Goal: Communication & Community: Answer question/provide support

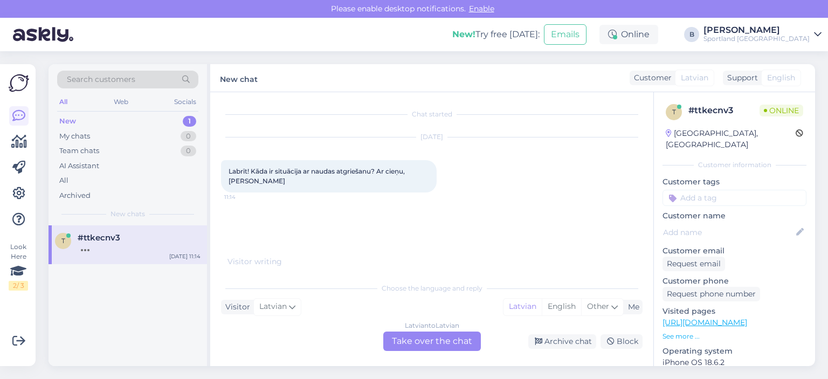
click at [432, 336] on div "Latvian to Latvian Take over the chat" at bounding box center [432, 341] width 98 height 19
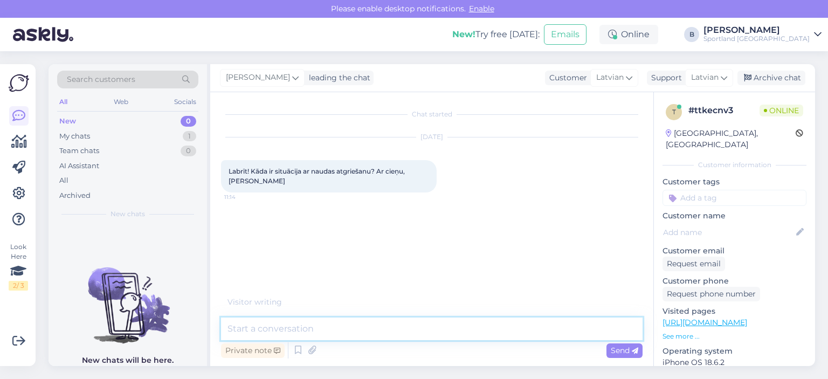
click at [410, 328] on textarea at bounding box center [432, 329] width 422 height 23
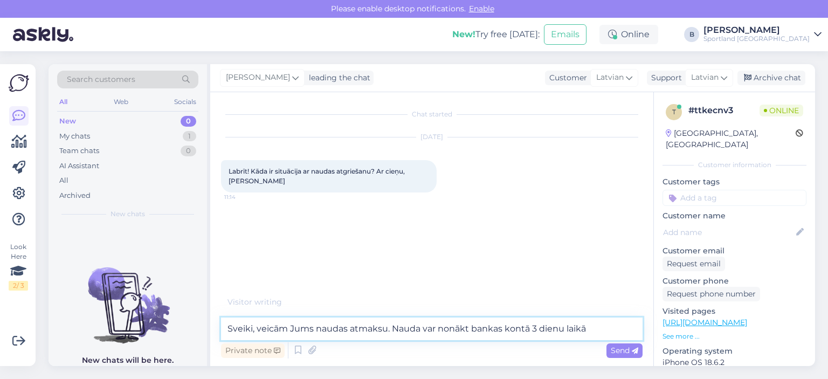
type textarea "Sveiki, veicām Jums naudas atmaksu. Nauda var nonākt bankas kontā 3 dienu laikā."
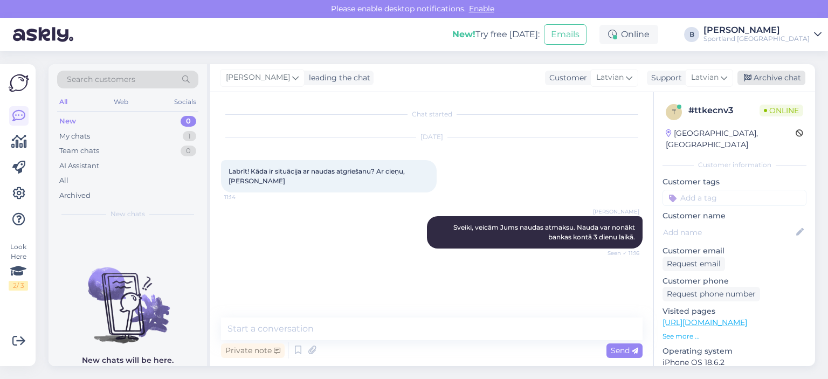
click at [774, 81] on div "Archive chat" at bounding box center [771, 78] width 68 height 15
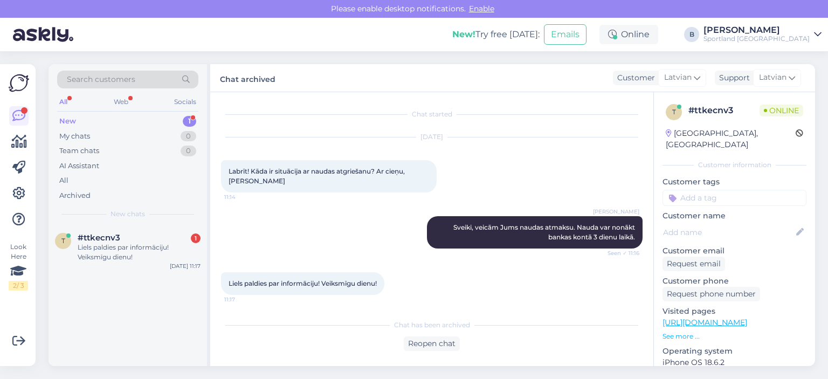
scroll to position [2, 0]
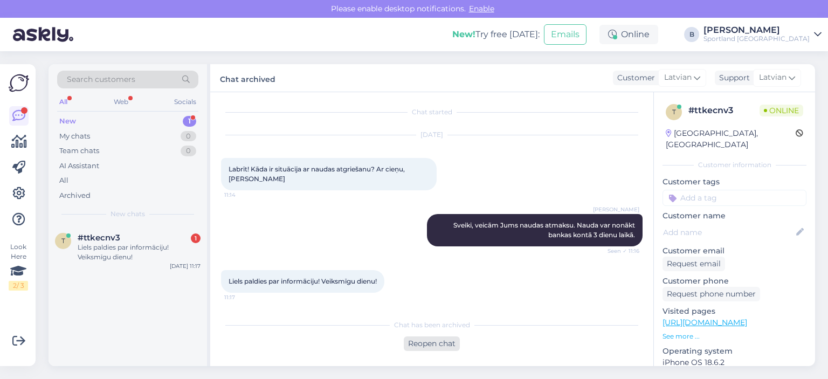
click at [433, 344] on div "Reopen chat" at bounding box center [432, 343] width 56 height 15
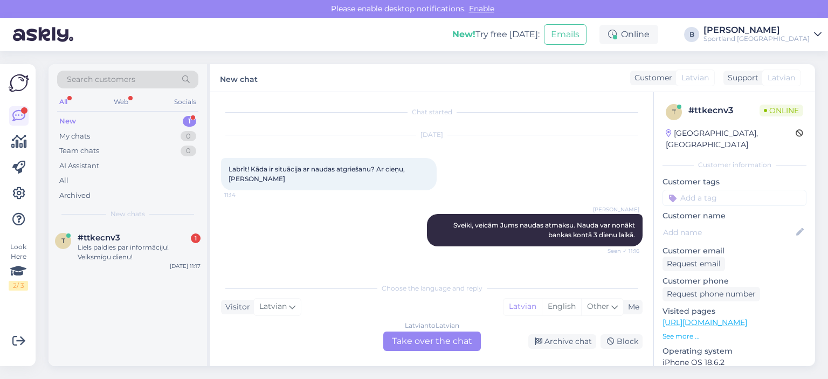
click at [427, 342] on div "Latvian to Latvian Take over the chat" at bounding box center [432, 341] width 98 height 19
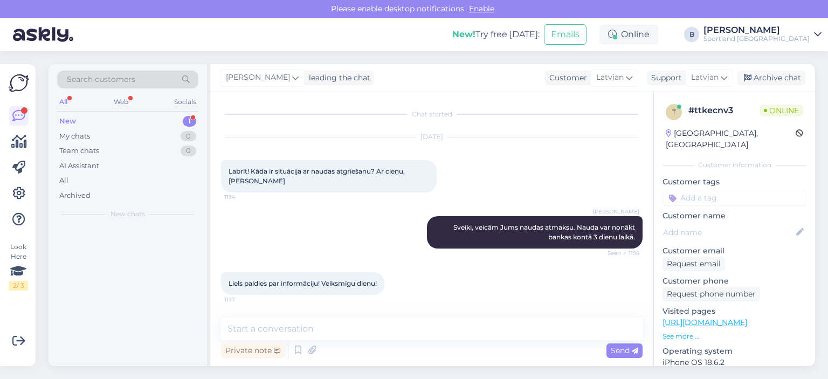
scroll to position [0, 0]
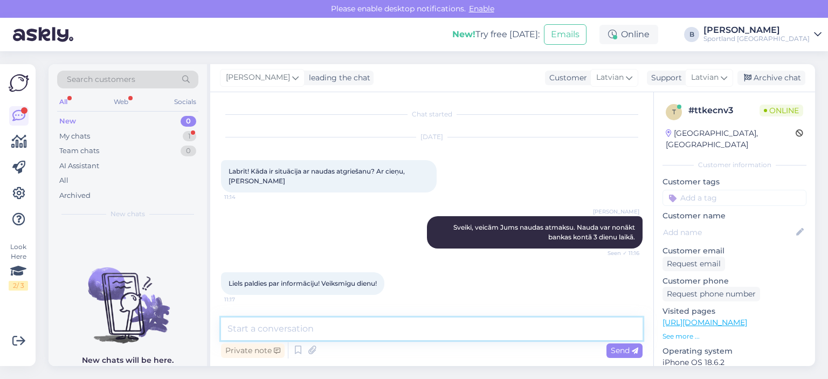
click at [427, 332] on textarea at bounding box center [432, 329] width 422 height 23
type textarea "Paldies, Jums tāpat! :)"
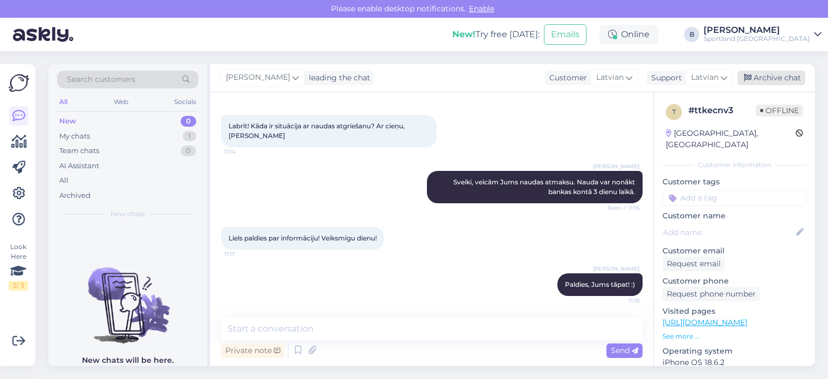
click at [756, 80] on div "Archive chat" at bounding box center [771, 78] width 68 height 15
